Goal: Task Accomplishment & Management: Manage account settings

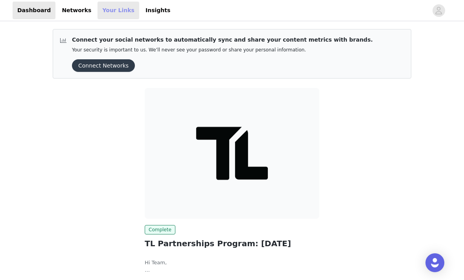
click at [118, 8] on link "Your Links" at bounding box center [119, 11] width 42 height 18
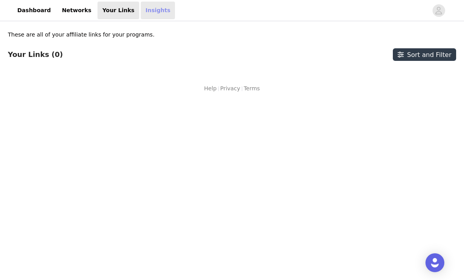
click at [146, 11] on link "Insights" at bounding box center [158, 11] width 34 height 18
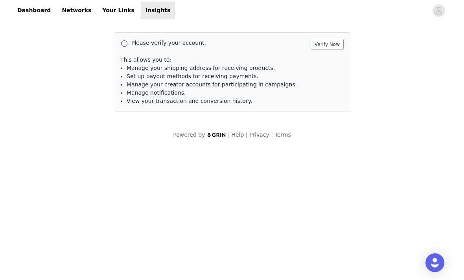
click at [333, 44] on button "Verify Now" at bounding box center [327, 44] width 33 height 11
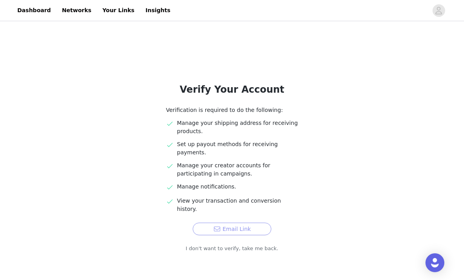
click at [233, 223] on button "Email Link" at bounding box center [232, 229] width 79 height 13
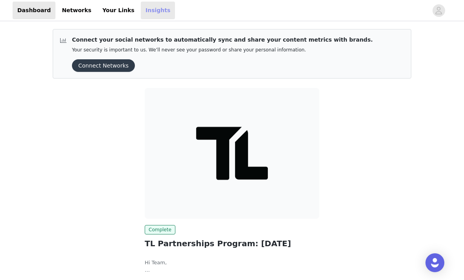
click at [154, 14] on link "Insights" at bounding box center [158, 11] width 34 height 18
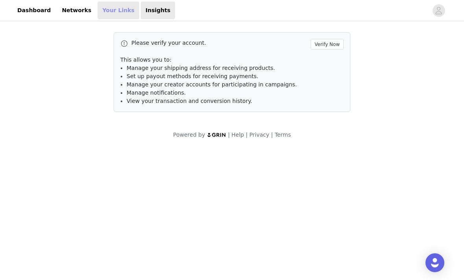
click at [110, 16] on link "Your Links" at bounding box center [119, 11] width 42 height 18
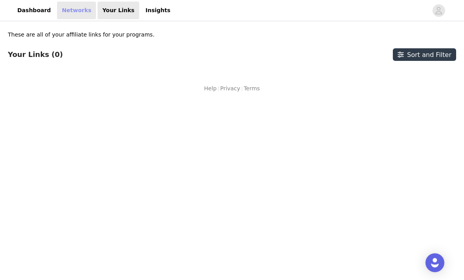
click at [70, 13] on link "Networks" at bounding box center [76, 11] width 39 height 18
